Goal: Task Accomplishment & Management: Manage account settings

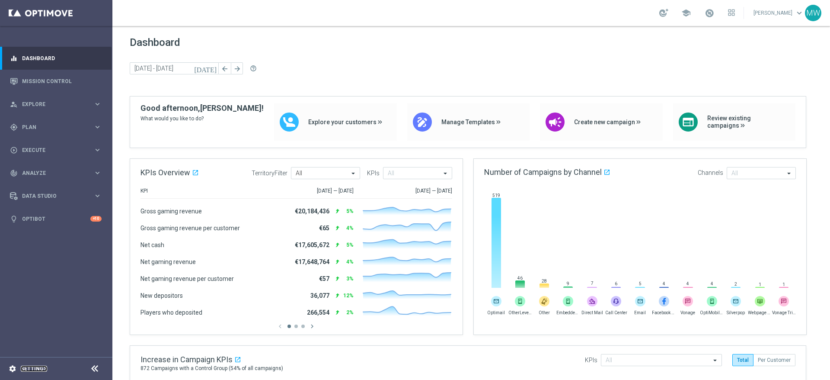
click at [32, 369] on link "Settings" at bounding box center [34, 368] width 26 height 5
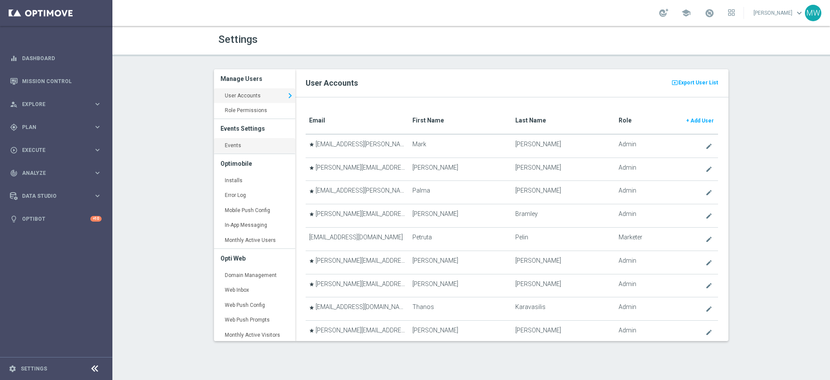
click at [235, 145] on link "Events keyboard_arrow_right" at bounding box center [254, 146] width 81 height 16
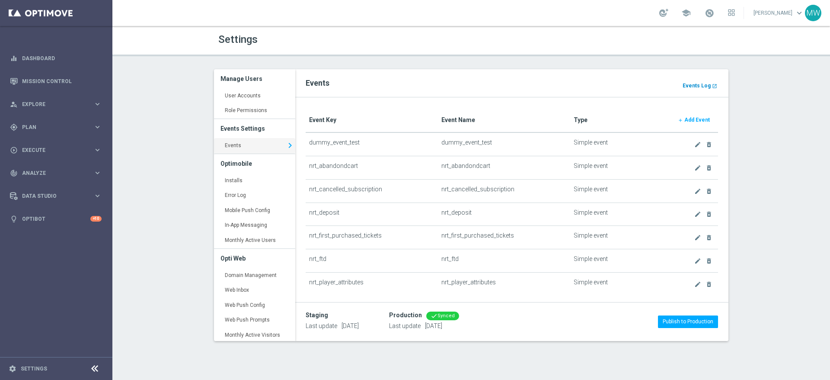
click at [695, 86] on b "Events Log" at bounding box center [697, 86] width 28 height 6
click at [688, 122] on b "Add Event" at bounding box center [697, 120] width 26 height 6
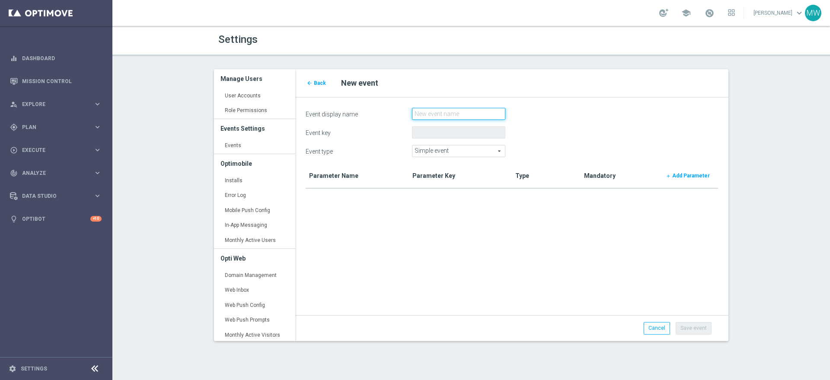
click at [426, 113] on input "Event display name" at bounding box center [458, 114] width 93 height 12
click at [489, 150] on span "Simple event" at bounding box center [458, 150] width 93 height 11
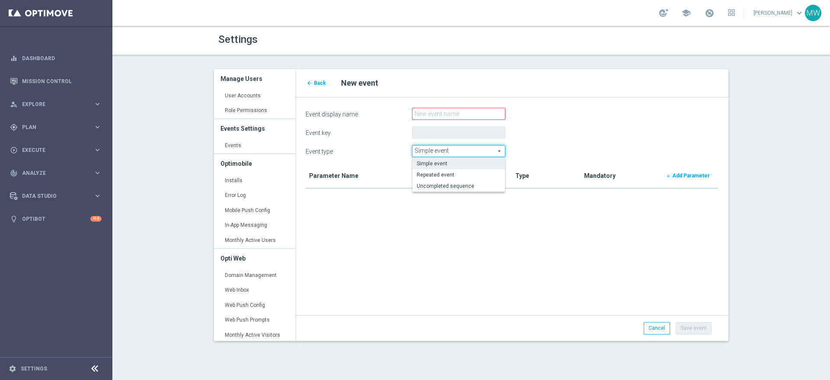
click at [538, 142] on form "Event display name Event key Event type Simple event Simple event arrow_drop_do…" at bounding box center [512, 216] width 412 height 216
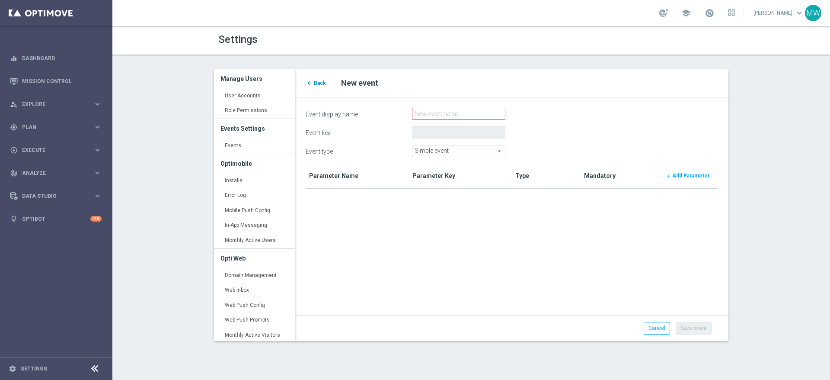
click at [318, 82] on span "Back" at bounding box center [320, 83] width 12 height 6
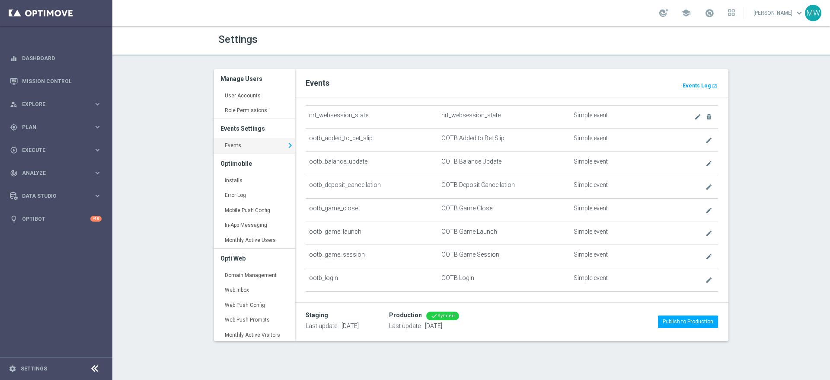
scroll to position [297, 0]
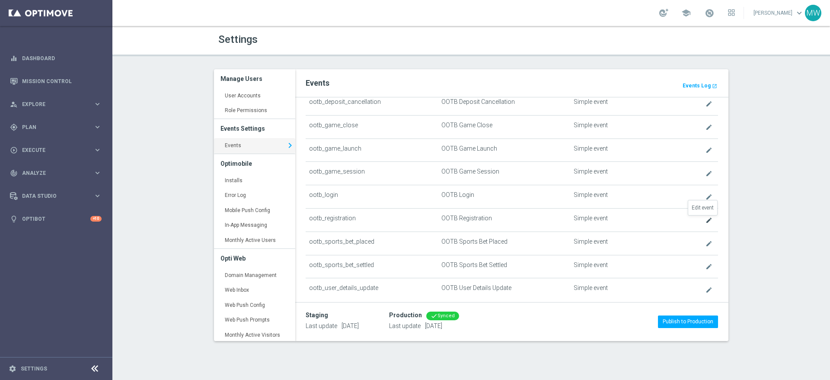
click at [705, 220] on icon "create" at bounding box center [708, 220] width 7 height 7
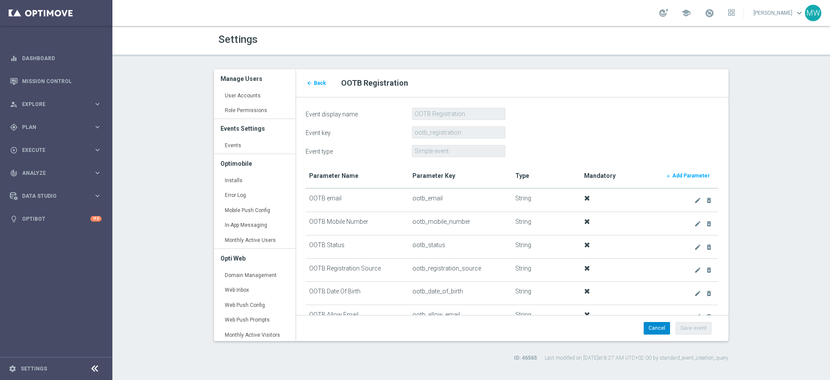
click at [661, 328] on link "Cancel" at bounding box center [657, 328] width 26 height 12
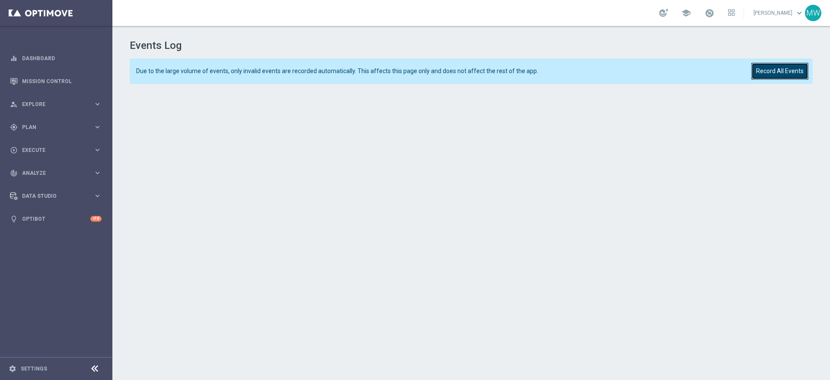
click at [786, 73] on button "Record All Events" at bounding box center [779, 71] width 57 height 17
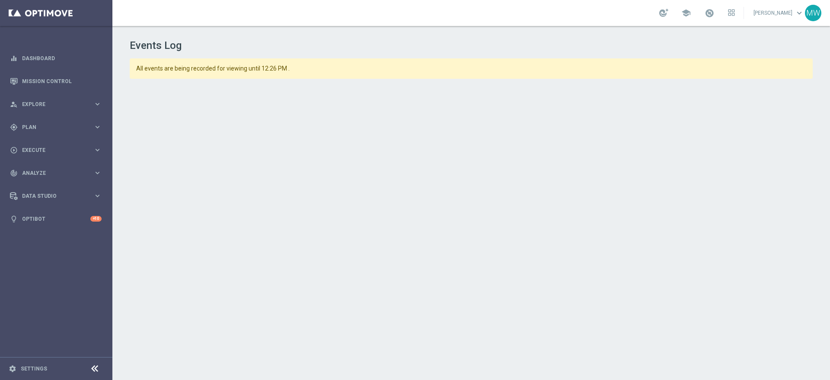
click at [119, 144] on div "Events Log All events are being recorded for viewing until 12:26 PM ." at bounding box center [471, 201] width 718 height 350
